Goal: Navigation & Orientation: Find specific page/section

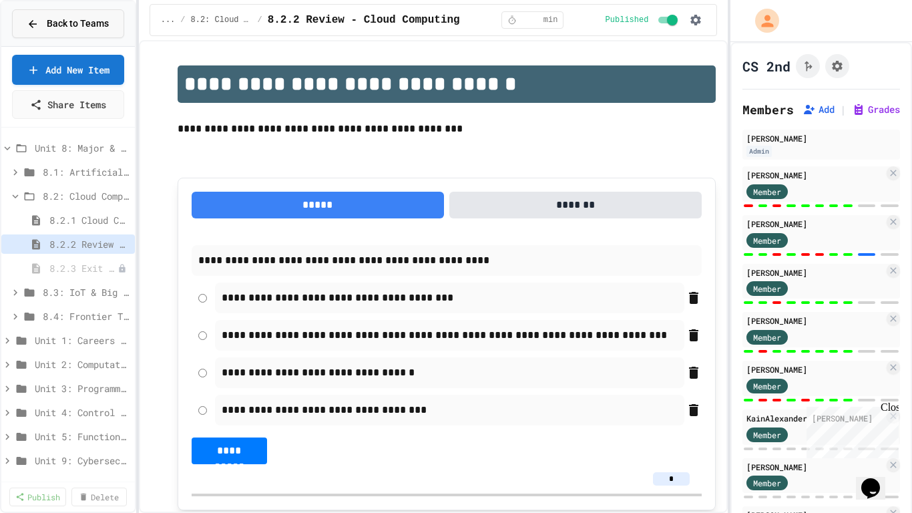
click at [85, 23] on span "Back to Teams" at bounding box center [78, 24] width 62 height 14
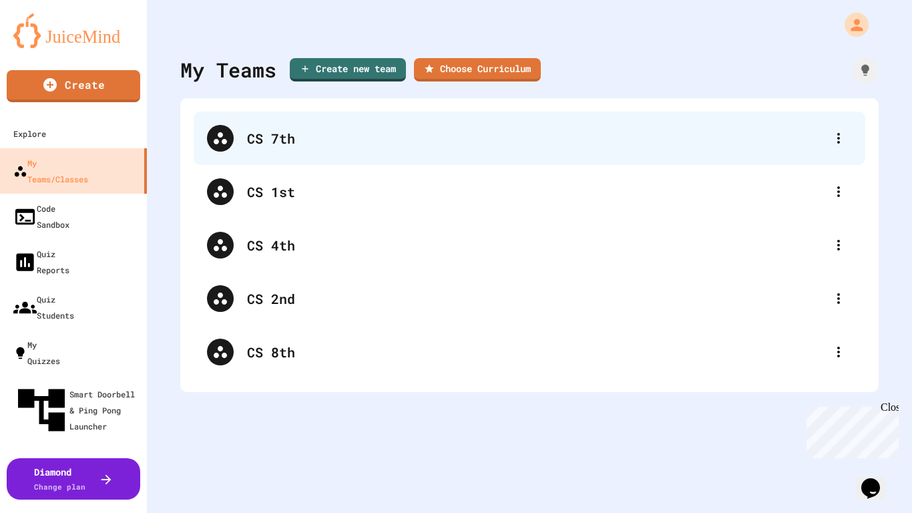
click at [277, 129] on div "CS 7th" at bounding box center [536, 138] width 578 height 20
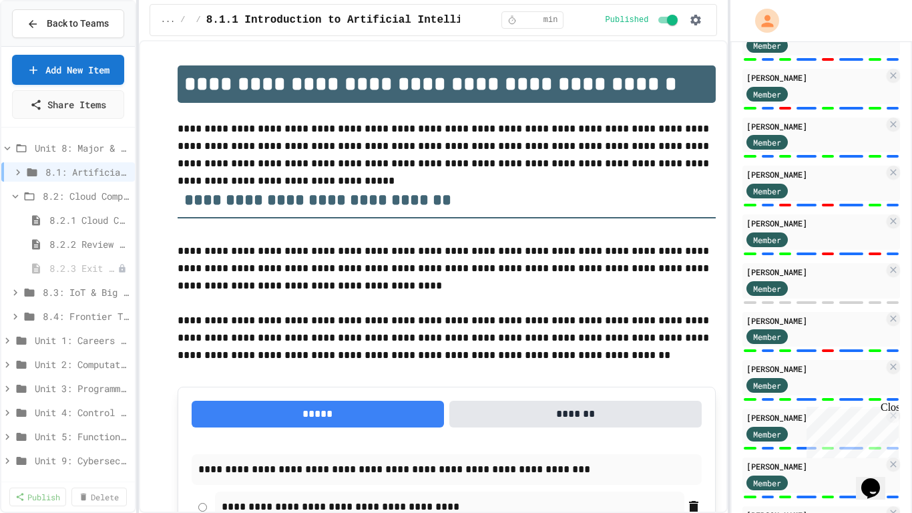
scroll to position [342, 0]
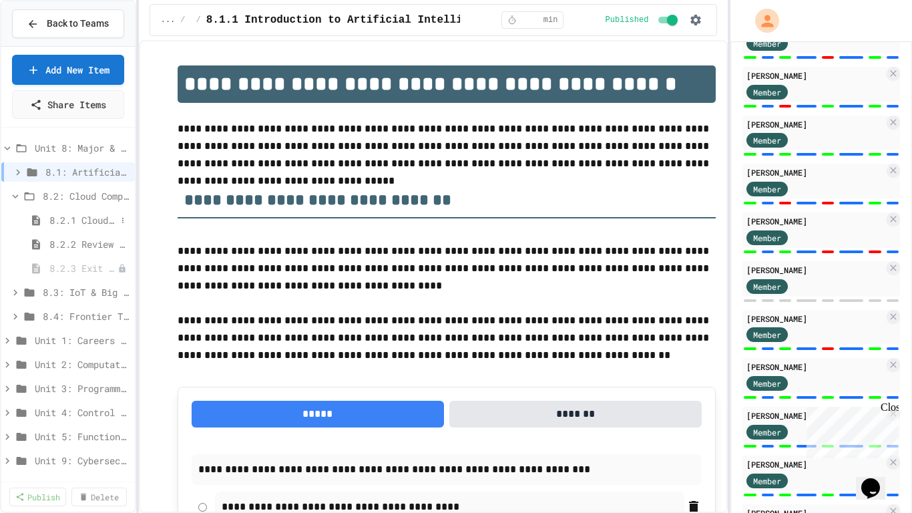
click at [100, 222] on span "8.2.1 Cloud Computing: Transforming the Digital World" at bounding box center [82, 220] width 67 height 14
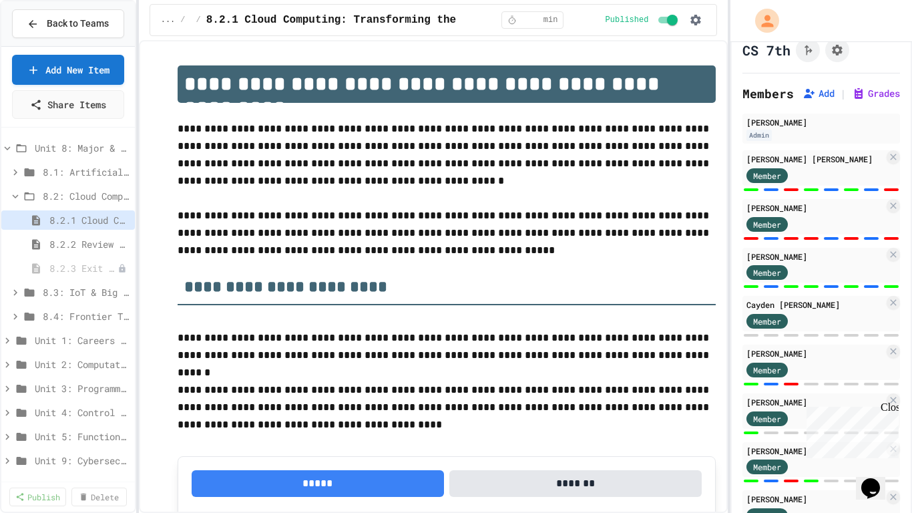
scroll to position [17, 0]
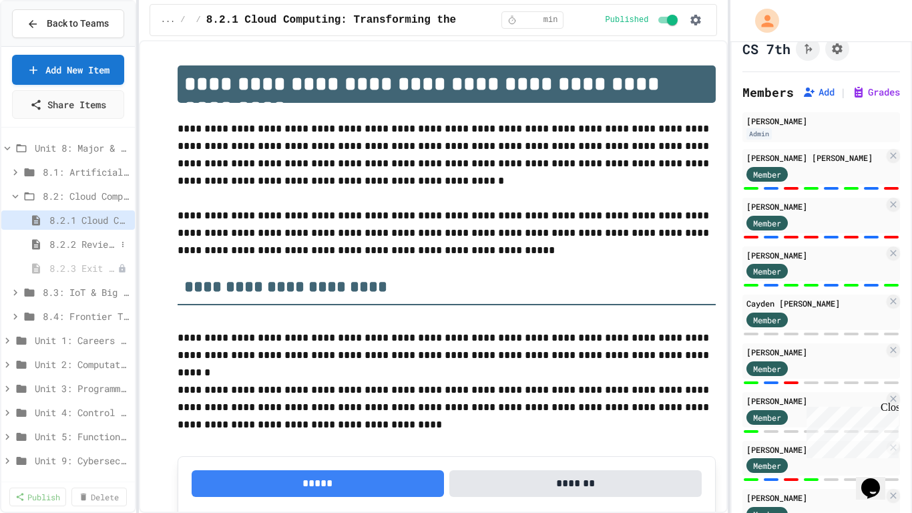
click at [81, 246] on span "8.2.2 Review - Cloud Computing" at bounding box center [82, 244] width 67 height 14
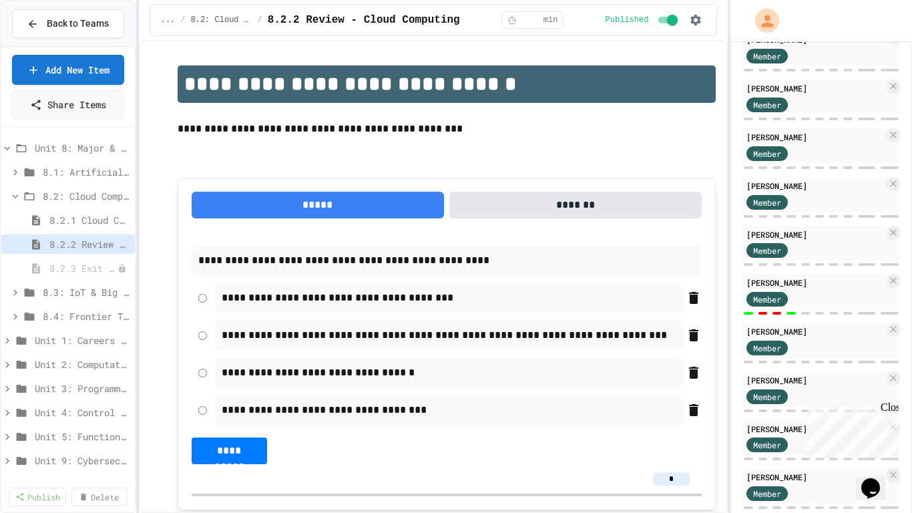
scroll to position [865, 0]
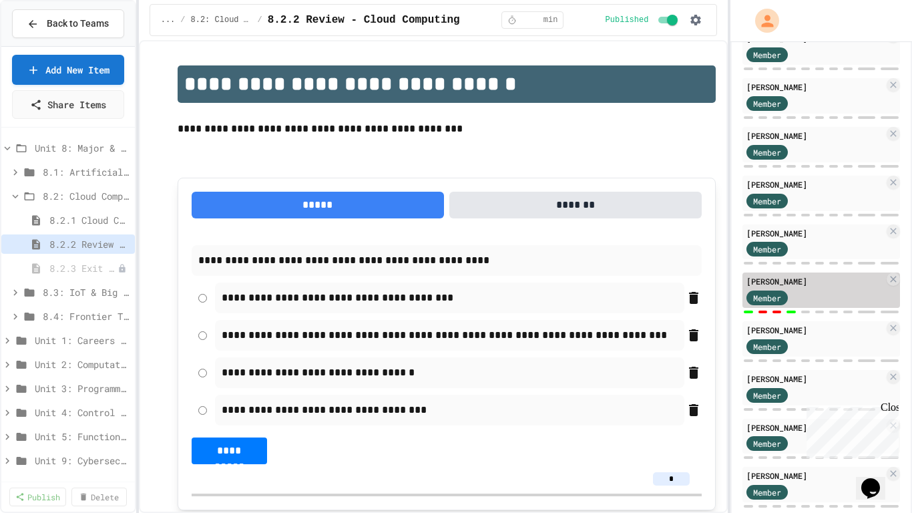
click at [730, 313] on div at bounding box center [729, 256] width 3 height 513
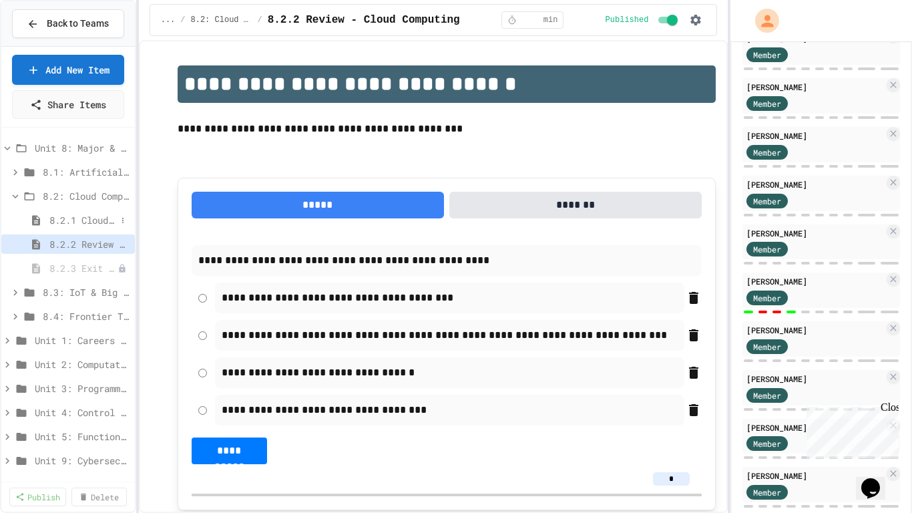
click at [85, 220] on span "8.2.1 Cloud Computing: Transforming the Digital World" at bounding box center [82, 220] width 67 height 14
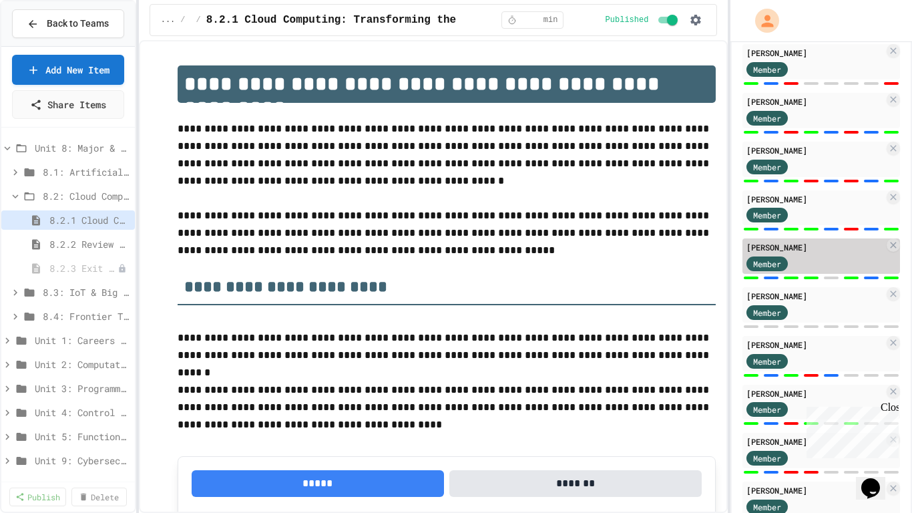
scroll to position [901, 0]
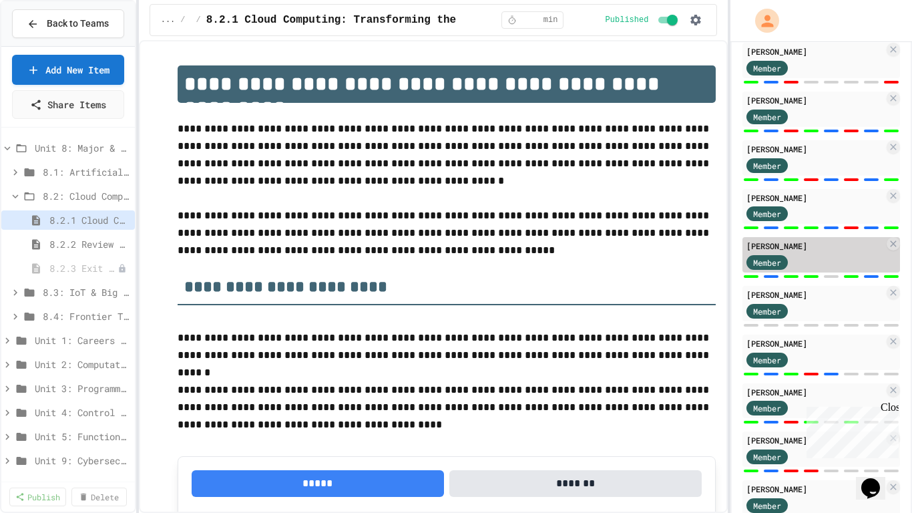
click at [781, 258] on span "Member" at bounding box center [767, 262] width 28 height 12
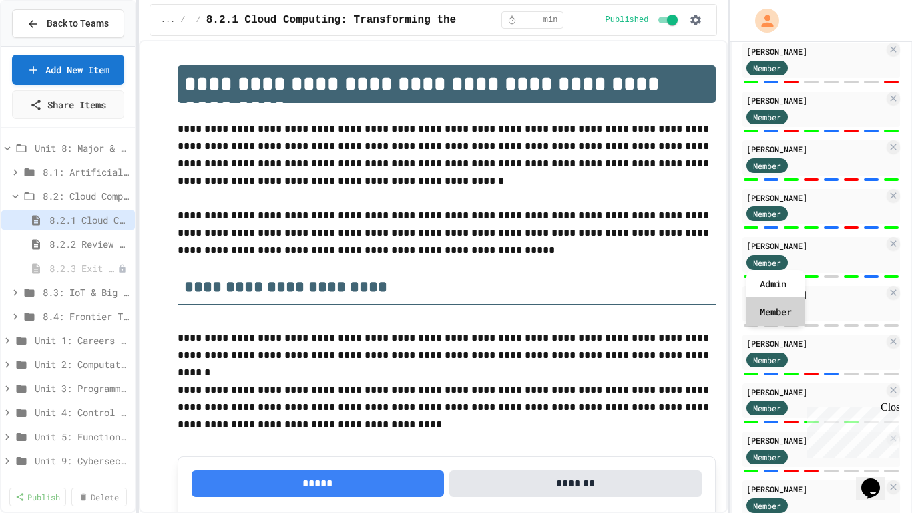
click at [790, 313] on div "Member" at bounding box center [775, 312] width 59 height 28
click at [73, 19] on span "Back to Teams" at bounding box center [78, 24] width 62 height 14
